Goal: Task Accomplishment & Management: Complete application form

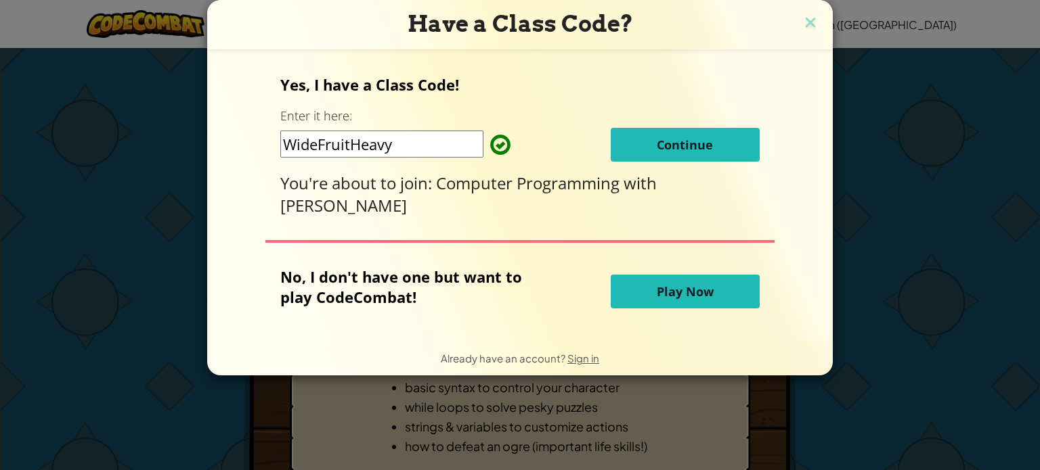
click at [634, 148] on button "Continue" at bounding box center [685, 145] width 149 height 34
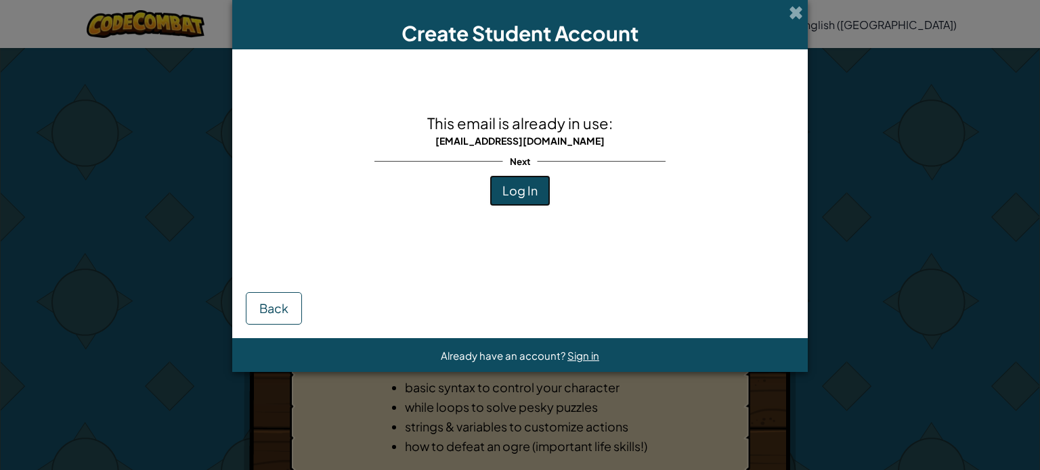
click at [538, 200] on button "Log In" at bounding box center [519, 190] width 61 height 31
